Goal: Find specific page/section: Find specific page/section

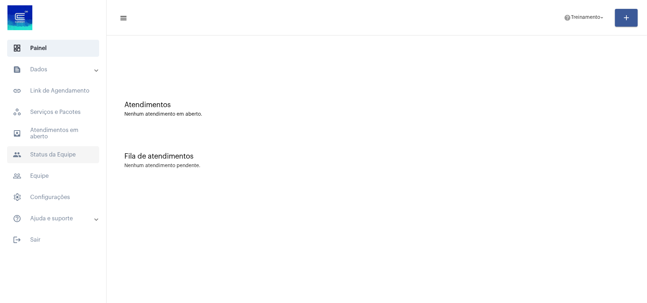
click at [53, 158] on span "people Status da Equipe" at bounding box center [53, 154] width 92 height 17
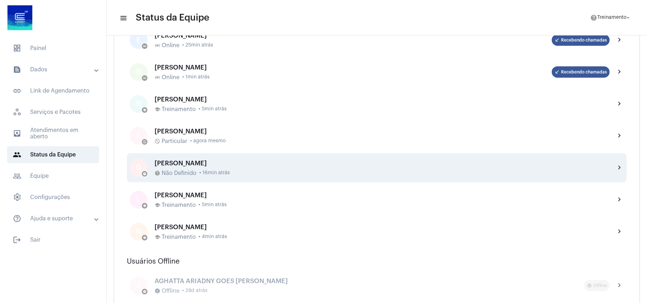
scroll to position [142, 0]
